Goal: Feedback & Contribution: Submit feedback/report problem

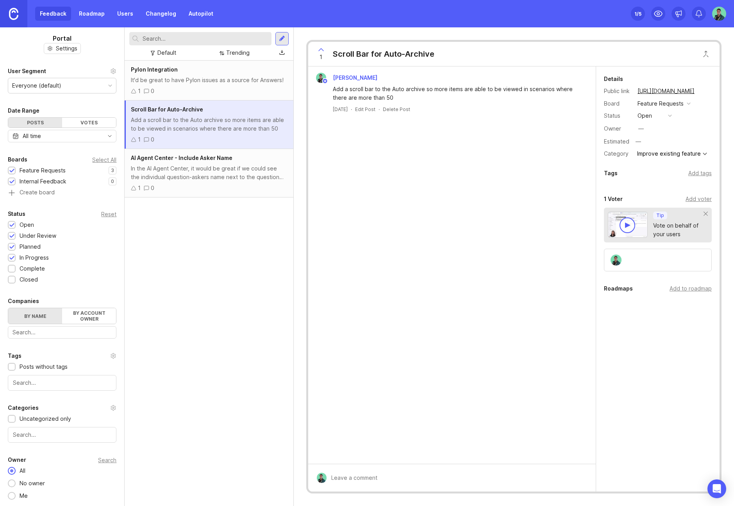
click at [98, 16] on link "Roadmap" at bounding box center [91, 14] width 35 height 14
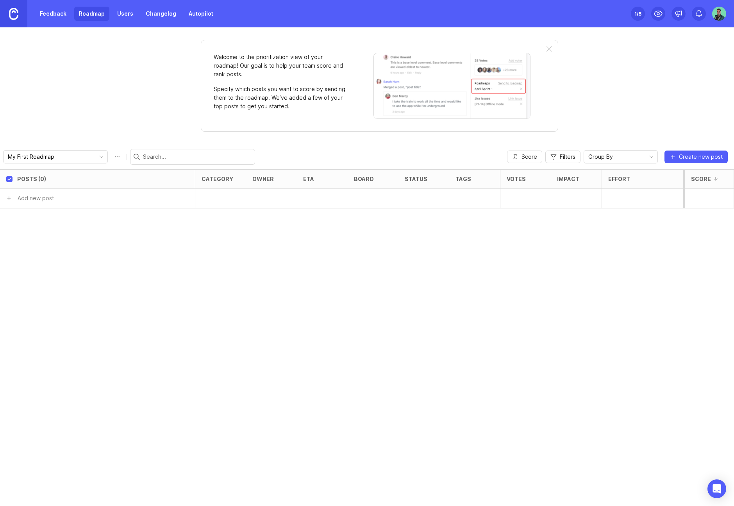
click at [134, 11] on link "Users" at bounding box center [125, 14] width 25 height 14
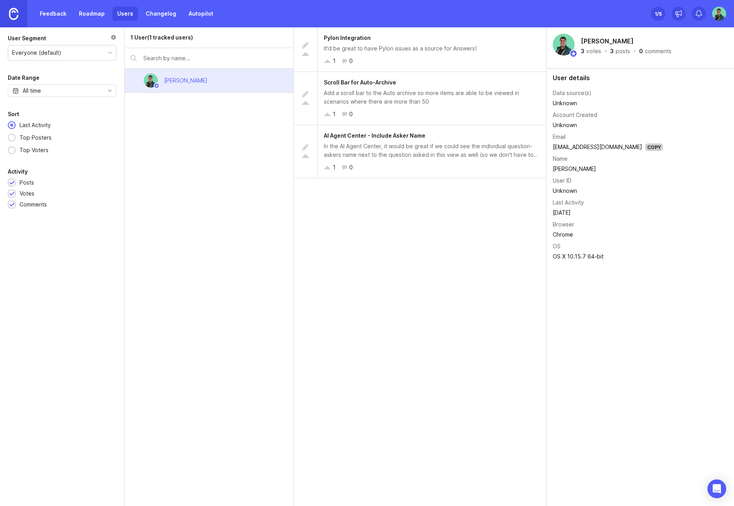
click at [61, 10] on link "Feedback" at bounding box center [53, 14] width 36 height 14
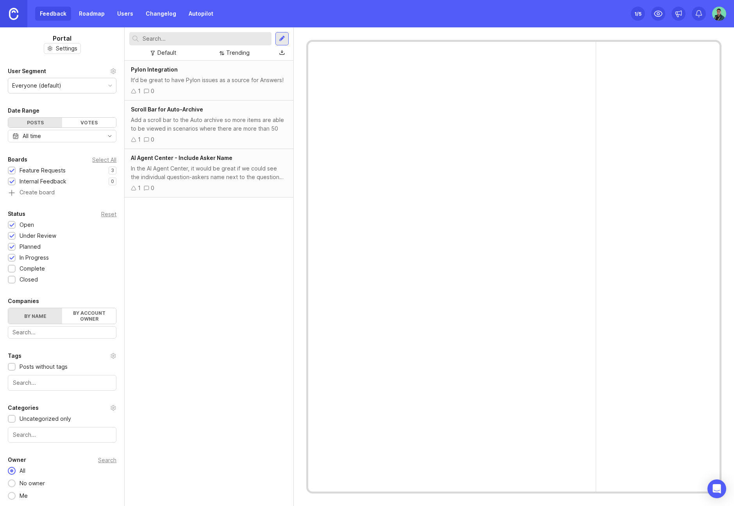
click at [159, 11] on link "Changelog" at bounding box center [161, 14] width 40 height 14
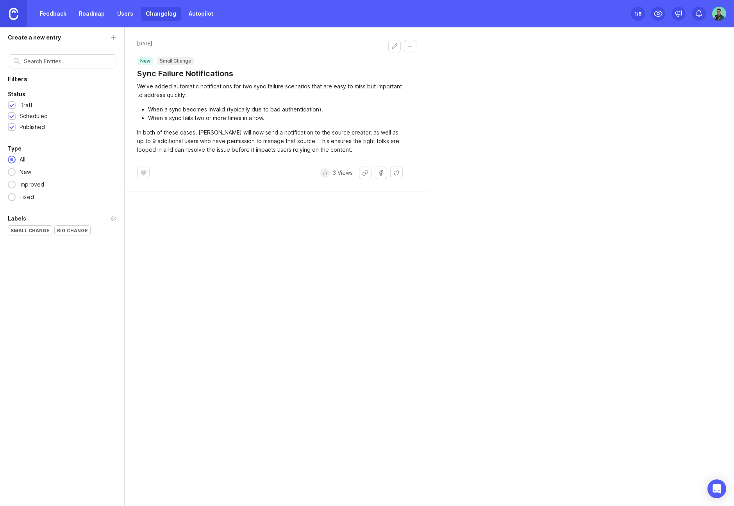
click at [199, 17] on link "Autopilot" at bounding box center [201, 14] width 34 height 14
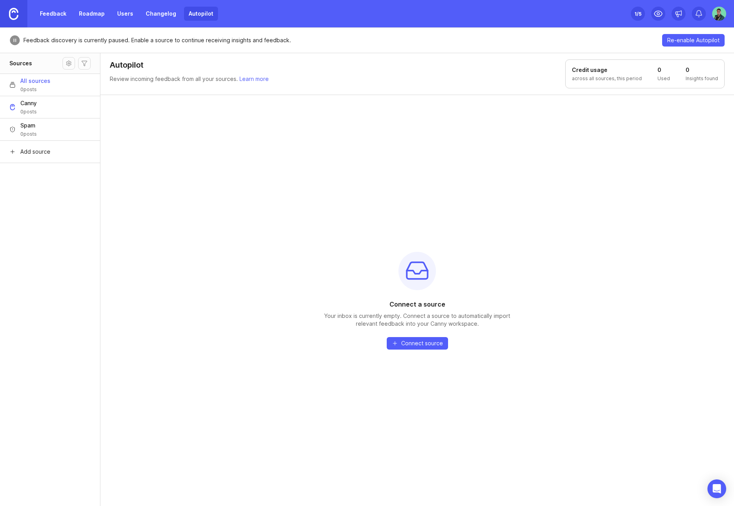
click at [9, 16] on img at bounding box center [13, 14] width 9 height 12
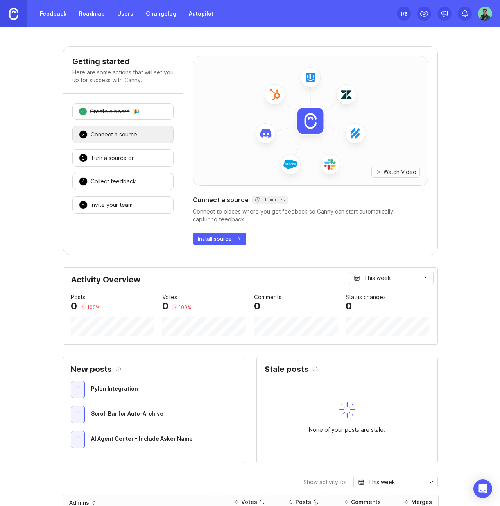
drag, startPoint x: 18, startPoint y: 175, endPoint x: 21, endPoint y: 177, distance: 4.0
click at [18, 175] on div "Getting started Here are some actions that will set you up for success with Can…" at bounding box center [250, 503] width 500 height 914
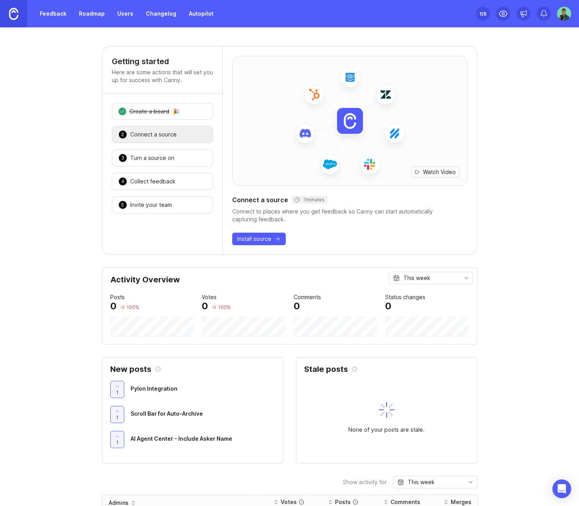
click at [34, 74] on div "Getting started Here are some actions that will set you up for success with Can…" at bounding box center [289, 503] width 579 height 914
click at [113, 14] on link "Users" at bounding box center [125, 14] width 25 height 14
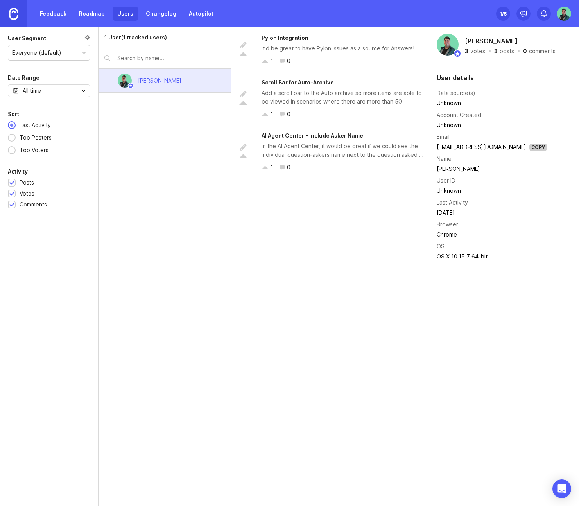
click at [31, 57] on div "Everyone (default)" at bounding box center [36, 52] width 49 height 9
click at [32, 57] on div "Everyone (default)" at bounding box center [36, 52] width 49 height 9
drag, startPoint x: 83, startPoint y: 36, endPoint x: 93, endPoint y: 35, distance: 10.2
click at [84, 36] on div "User Segment" at bounding box center [49, 38] width 82 height 9
click at [88, 38] on div at bounding box center [87, 38] width 6 height 9
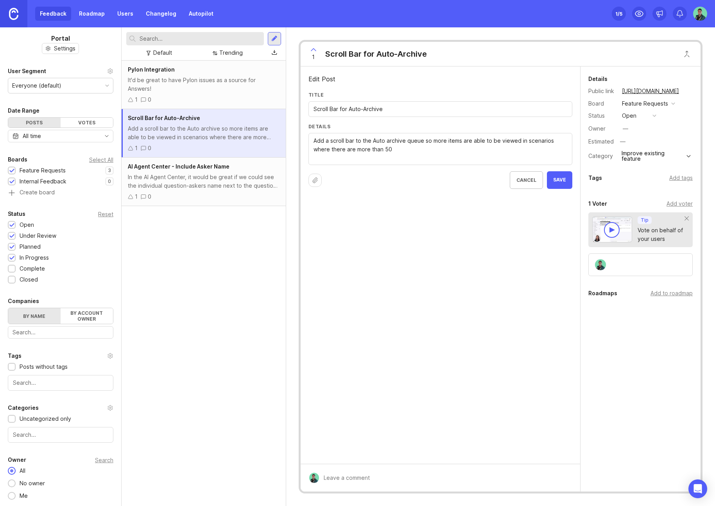
type textarea "Add a scroll bar to the Auto archive queue so more items are able to be viewed …"
click at [557, 176] on button "Save" at bounding box center [559, 180] width 25 height 18
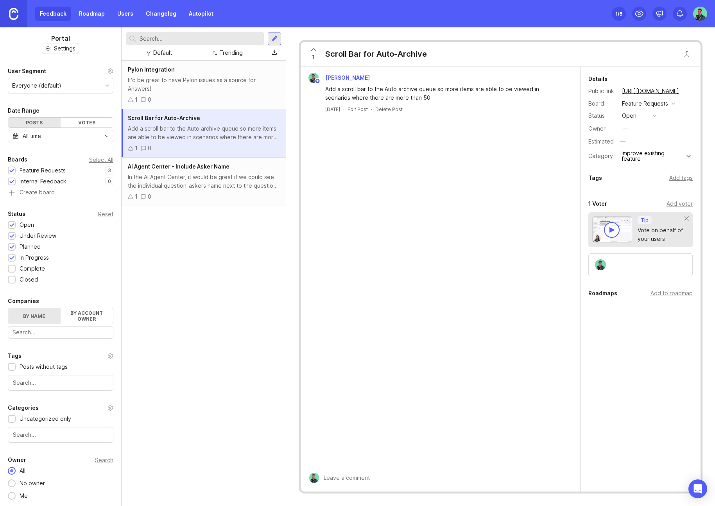
click at [220, 174] on div "In the AI Agent Center, it would be great if we could see the individual questi…" at bounding box center [204, 181] width 152 height 17
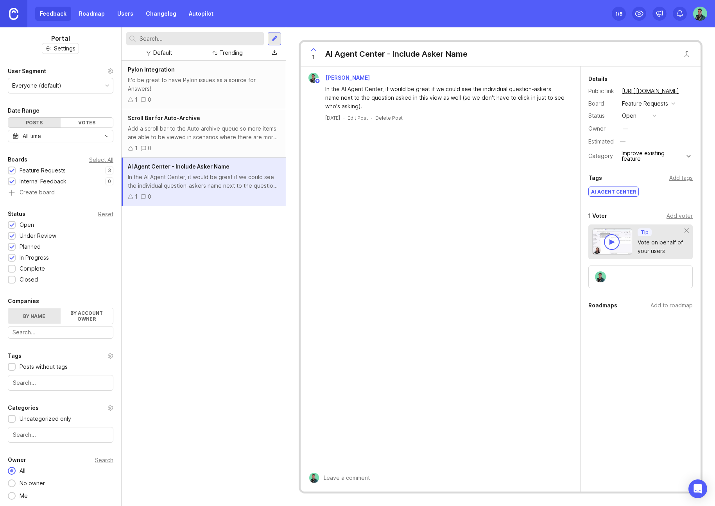
click at [209, 133] on div "Scroll Bar for Auto-Archive Add a scroll bar to the Auto archive queue so more …" at bounding box center [204, 133] width 164 height 48
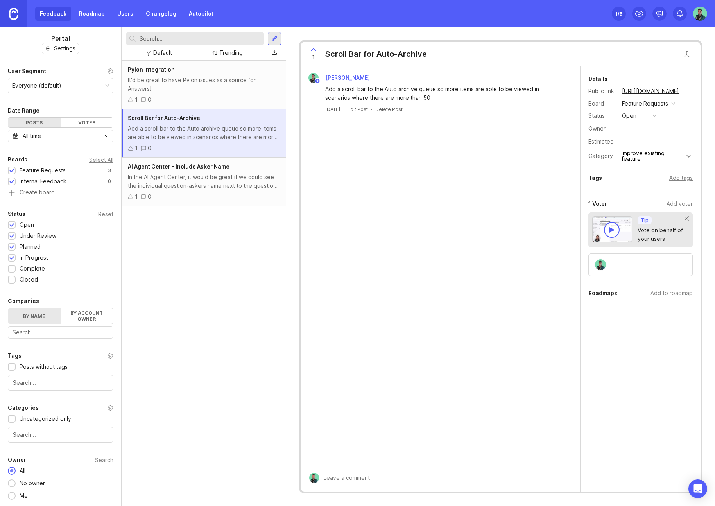
click at [191, 84] on div "Pylon Integration It'd be great to have Pylon issues as a source for Answers! 1…" at bounding box center [204, 85] width 164 height 48
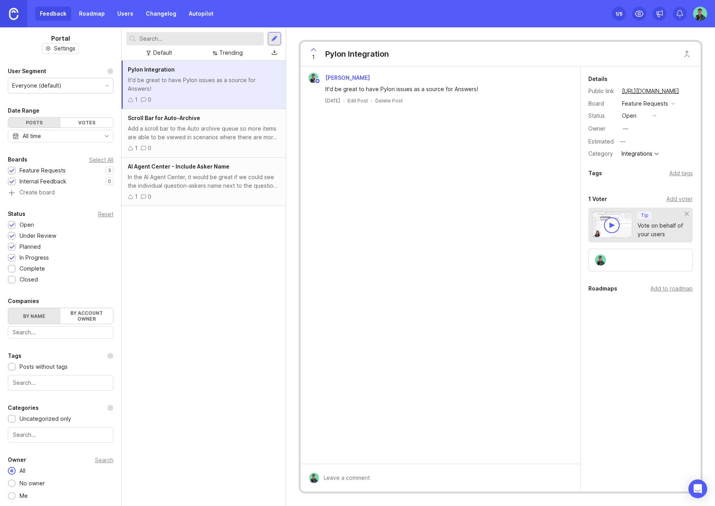
click at [191, 125] on div "Add a scroll bar to the Auto archive queue so more items are able to be viewed …" at bounding box center [204, 132] width 152 height 17
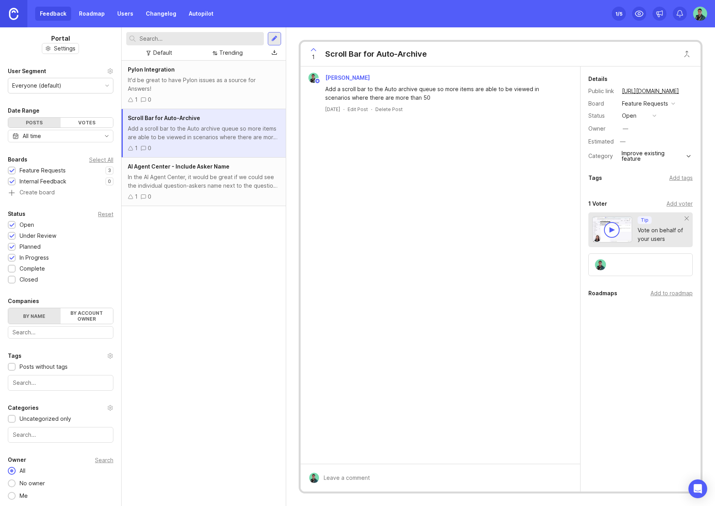
click at [205, 173] on div "In the AI Agent Center, it would be great if we could see the individual questi…" at bounding box center [204, 181] width 152 height 17
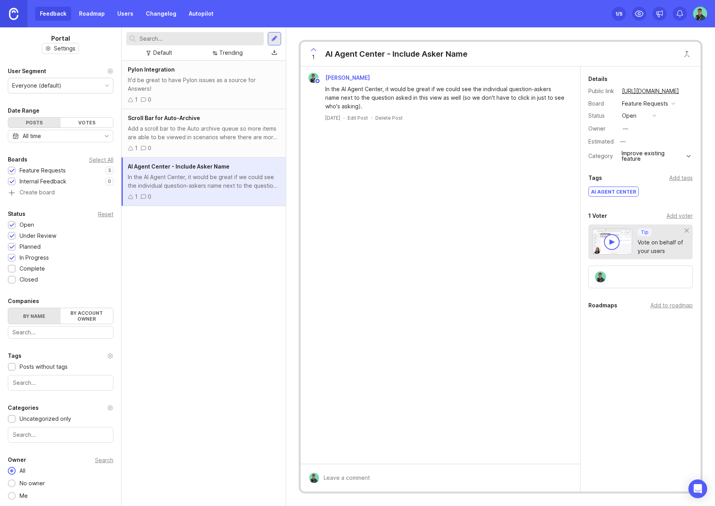
click at [204, 126] on div "Add a scroll bar to the Auto archive queue so more items are able to be viewed …" at bounding box center [204, 132] width 152 height 17
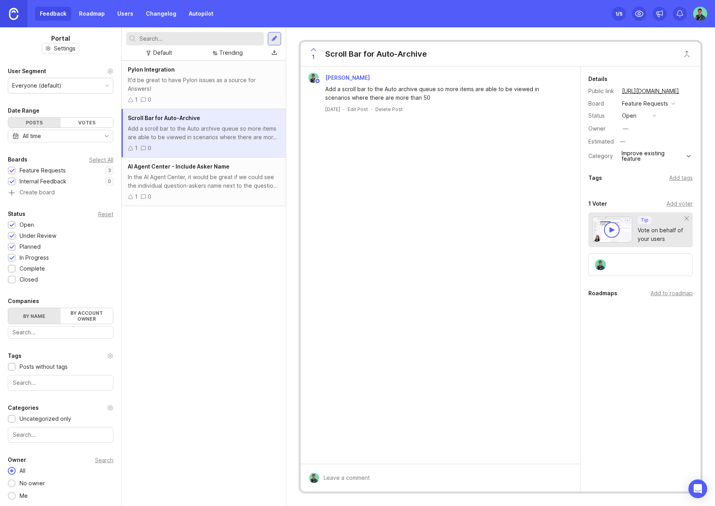
click at [199, 95] on div "1 0" at bounding box center [204, 99] width 152 height 9
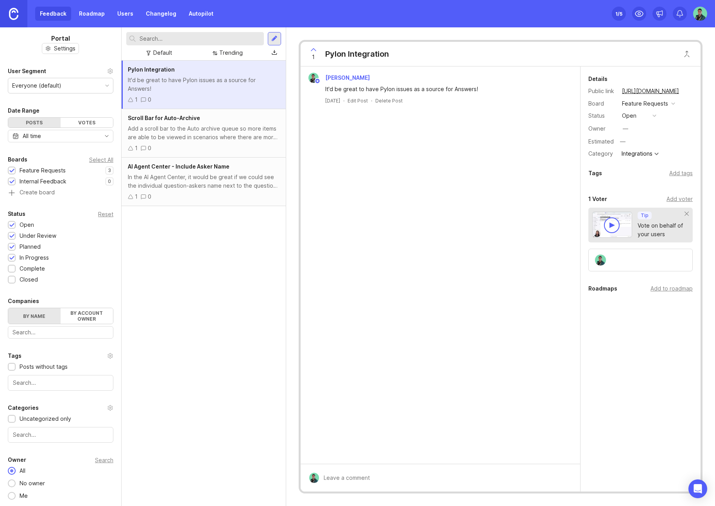
click at [39, 123] on div "Posts" at bounding box center [34, 123] width 52 height 10
click at [40, 122] on div "Posts" at bounding box center [34, 123] width 52 height 10
click at [73, 121] on div "Votes" at bounding box center [87, 123] width 52 height 10
click at [70, 122] on div "Votes" at bounding box center [87, 123] width 52 height 10
click at [30, 122] on div "Posts" at bounding box center [34, 123] width 52 height 10
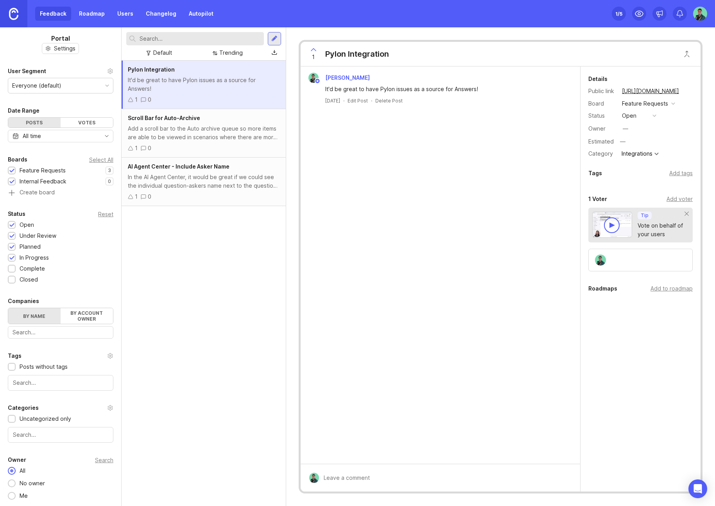
click at [79, 121] on div "Votes" at bounding box center [87, 123] width 52 height 10
click at [32, 124] on div "Posts" at bounding box center [34, 123] width 52 height 10
click at [27, 120] on div "Posts" at bounding box center [34, 123] width 52 height 10
click at [73, 312] on label "By account owner" at bounding box center [87, 316] width 52 height 16
click at [8, 308] on input "By account owner" at bounding box center [8, 308] width 0 height 0
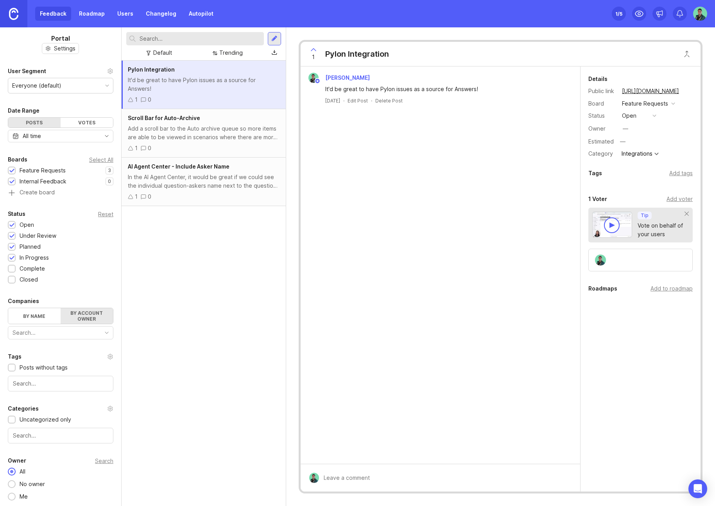
click at [23, 316] on label "By name" at bounding box center [34, 316] width 52 height 16
click at [8, 308] on input "By name" at bounding box center [8, 308] width 0 height 0
click at [77, 330] on input "text" at bounding box center [61, 331] width 96 height 9
click at [184, 334] on div "Pylon Integration It'd be great to have Pylon issues as a source for Answers! 1…" at bounding box center [204, 283] width 164 height 445
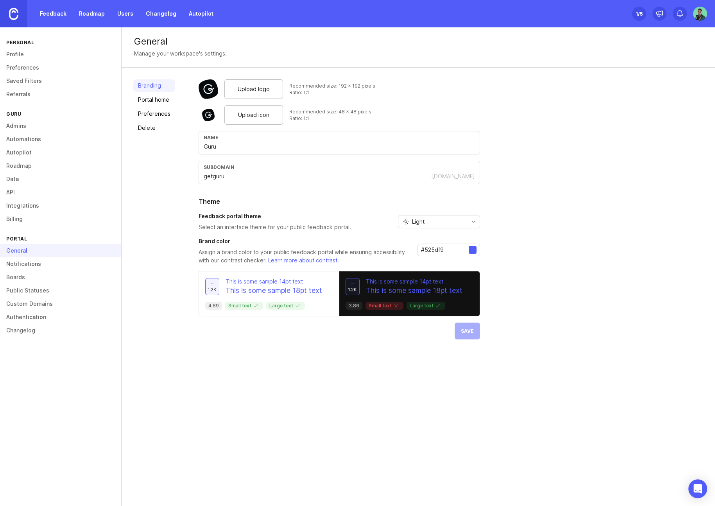
click at [13, 13] on img at bounding box center [13, 14] width 9 height 12
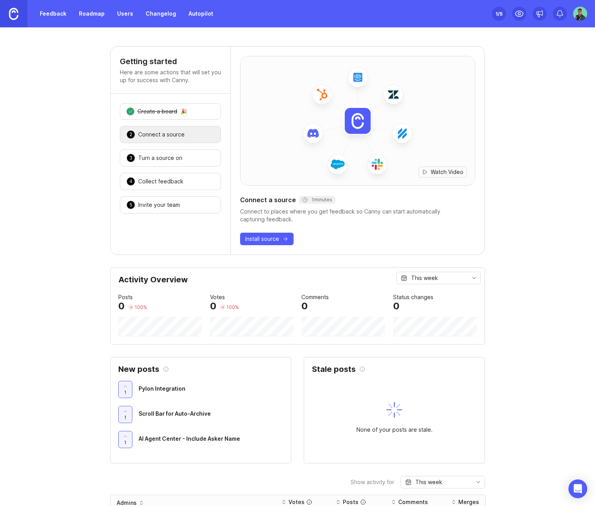
click at [47, 230] on div "Getting started Here are some actions that will set you up for success with Can…" at bounding box center [297, 503] width 595 height 914
click at [58, 214] on div "Getting started Here are some actions that will set you up for success with Can…" at bounding box center [297, 503] width 595 height 914
click at [155, 133] on div "Connect a source" at bounding box center [161, 135] width 46 height 8
click at [168, 157] on div "Turn a source on" at bounding box center [160, 158] width 44 height 8
